Goal: Navigation & Orientation: Find specific page/section

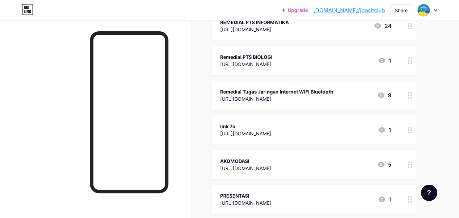
scroll to position [442, 0]
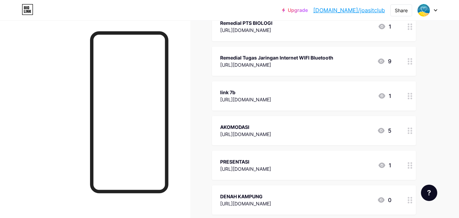
click at [262, 98] on div "[URL][DOMAIN_NAME]" at bounding box center [245, 99] width 51 height 7
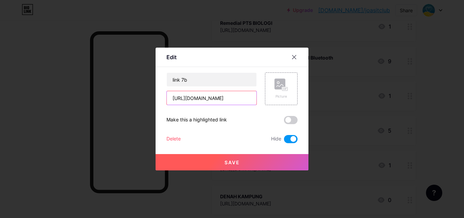
click at [226, 99] on input "[URL][DOMAIN_NAME]" at bounding box center [212, 98] width 90 height 14
click at [295, 56] on icon at bounding box center [295, 57] width 4 height 4
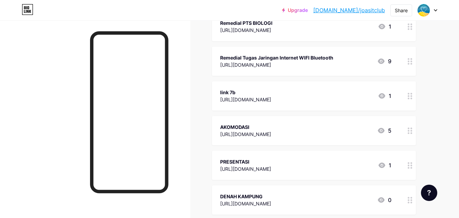
click at [271, 167] on div "[URL][DOMAIN_NAME]" at bounding box center [245, 168] width 51 height 7
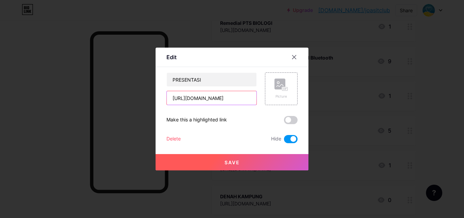
click at [207, 99] on input "[URL][DOMAIN_NAME]" at bounding box center [212, 98] width 90 height 14
click at [295, 56] on icon at bounding box center [295, 57] width 4 height 4
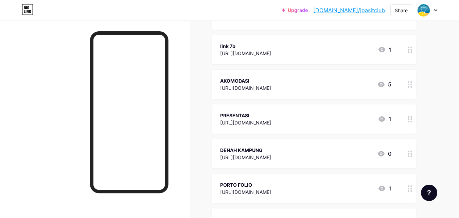
scroll to position [454, 0]
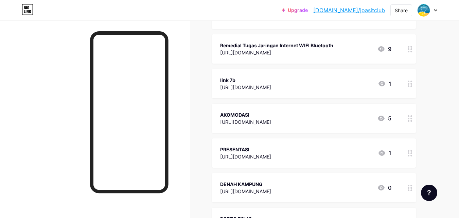
click at [271, 116] on div "AKOMODASI" at bounding box center [245, 114] width 51 height 7
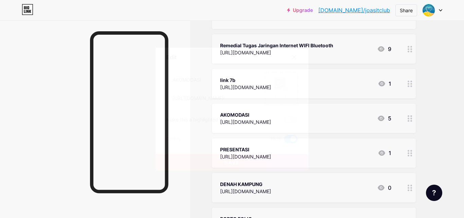
click at [292, 57] on icon at bounding box center [293, 56] width 5 height 5
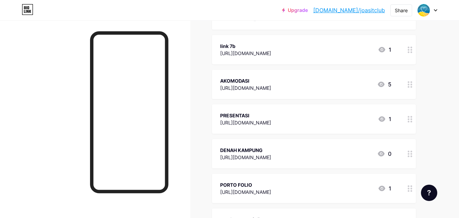
scroll to position [522, 0]
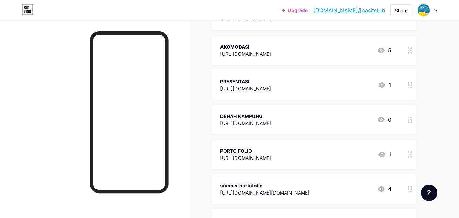
click at [271, 158] on div "[URL][DOMAIN_NAME]" at bounding box center [245, 157] width 51 height 7
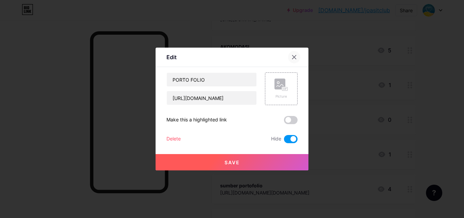
click at [291, 55] on div at bounding box center [294, 57] width 12 height 12
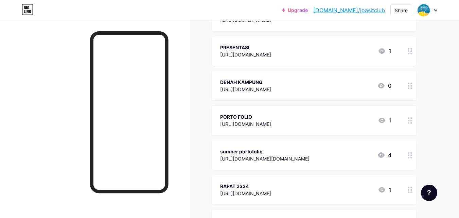
scroll to position [590, 0]
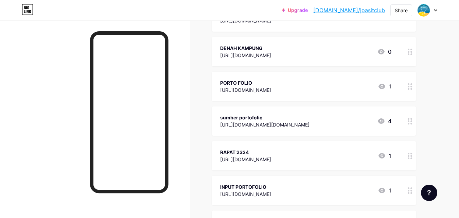
click at [271, 158] on div "[URL][DOMAIN_NAME]" at bounding box center [245, 159] width 51 height 7
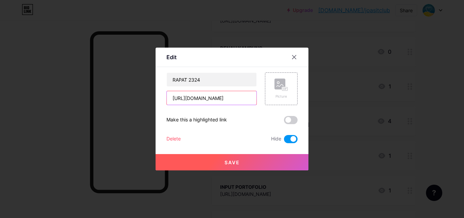
click at [225, 100] on input "[URL][DOMAIN_NAME]" at bounding box center [212, 98] width 90 height 14
click at [294, 57] on icon at bounding box center [295, 57] width 4 height 4
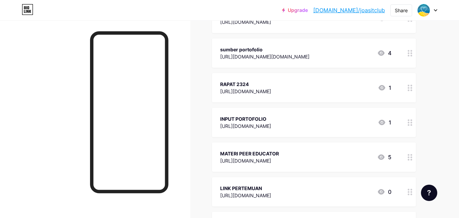
scroll to position [692, 0]
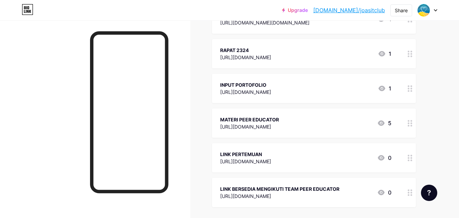
click at [257, 159] on div "[URL][DOMAIN_NAME]" at bounding box center [245, 161] width 51 height 7
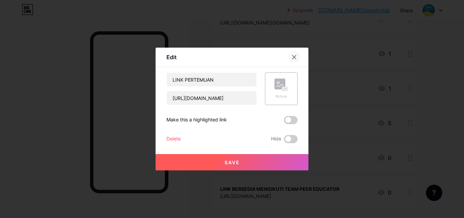
click at [293, 56] on icon at bounding box center [295, 57] width 4 height 4
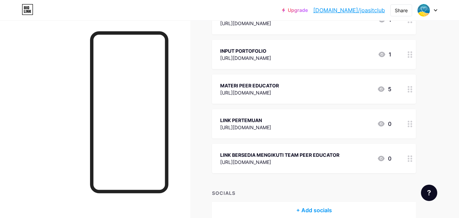
scroll to position [658, 0]
